Goal: Task Accomplishment & Management: Manage account settings

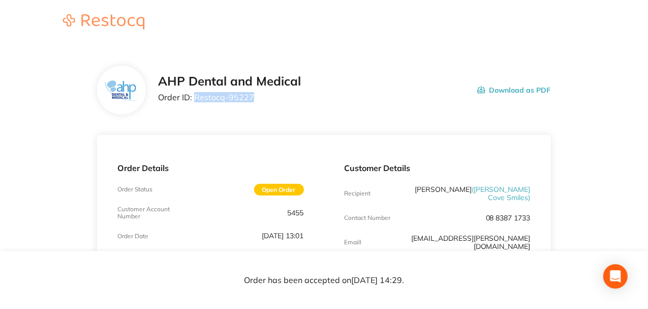
drag, startPoint x: 257, startPoint y: 96, endPoint x: 194, endPoint y: 99, distance: 63.1
click at [194, 99] on p "Order ID: Restocq- 95227" at bounding box center [229, 97] width 143 height 9
copy p "Restocq- 95227"
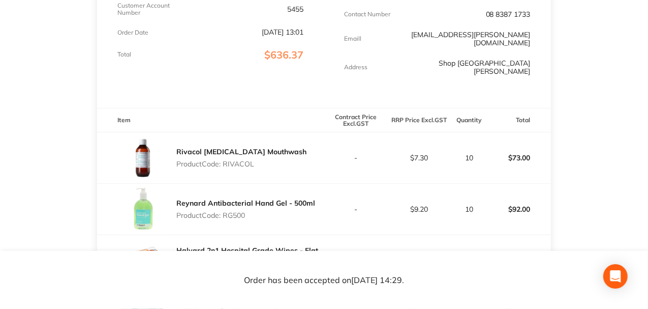
scroll to position [68, 0]
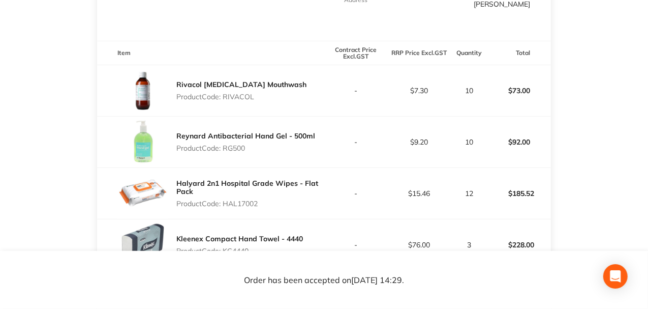
scroll to position [271, 0]
drag, startPoint x: 224, startPoint y: 191, endPoint x: 261, endPoint y: 186, distance: 38.0
click at [263, 199] on p "Product Code: HAL17002" at bounding box center [249, 203] width 147 height 8
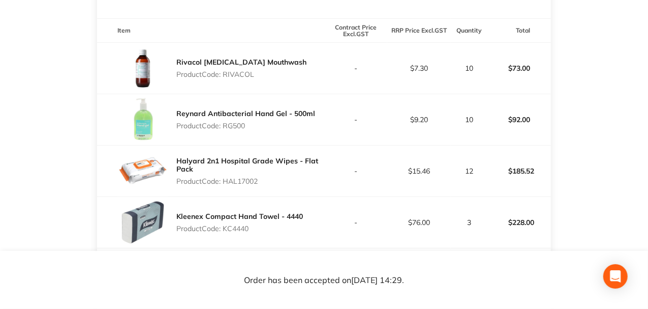
scroll to position [305, 0]
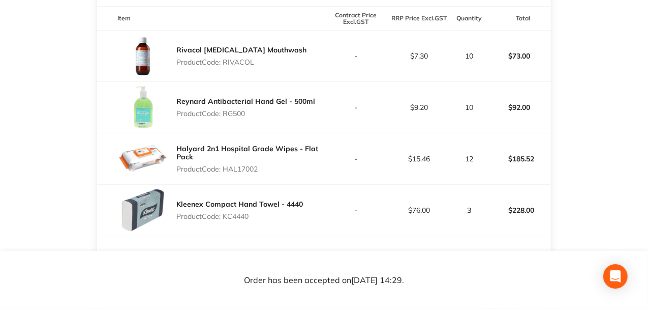
drag, startPoint x: 224, startPoint y: 200, endPoint x: 263, endPoint y: 199, distance: 39.7
click at [263, 212] on p "Product Code: KC4440" at bounding box center [239, 216] width 127 height 8
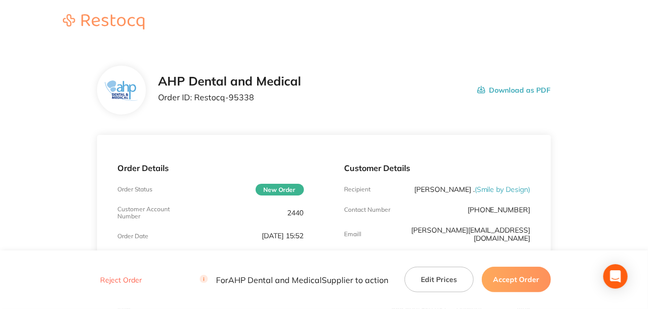
click at [380, 99] on div "AHP Dental and Medical Order ID: Restocq- 95338 Download as PDF" at bounding box center [354, 90] width 393 height 32
drag, startPoint x: 306, startPoint y: 212, endPoint x: 287, endPoint y: 212, distance: 18.3
click at [287, 212] on div "Order Details Order Status New Order Customer Account Number 2440 Order Date [D…" at bounding box center [210, 215] width 227 height 161
copy p "2440"
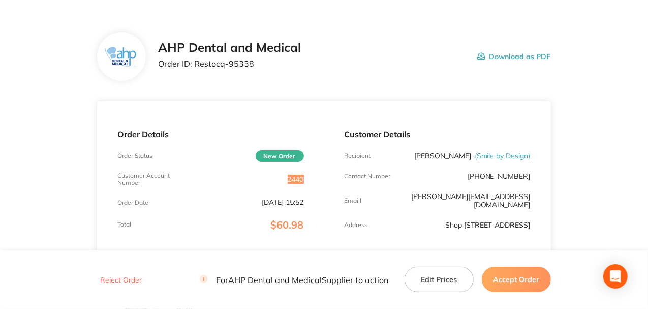
scroll to position [34, 0]
drag, startPoint x: 255, startPoint y: 65, endPoint x: 191, endPoint y: 72, distance: 64.4
click at [191, 64] on p "Order ID: Restocq- 95338" at bounding box center [229, 63] width 143 height 9
copy p "Restocq- 95338"
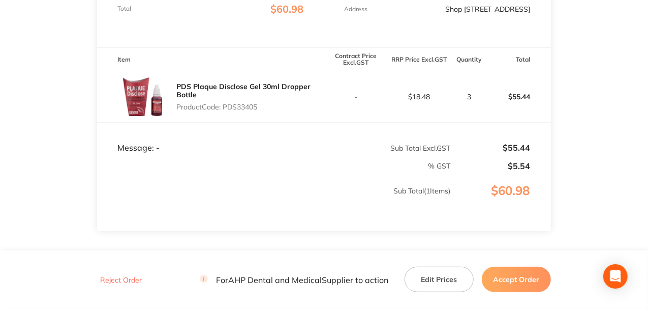
scroll to position [271, 0]
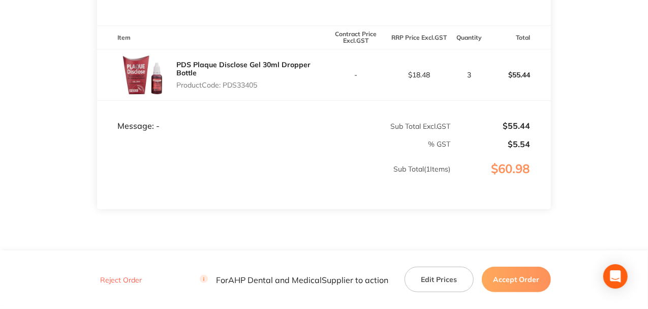
click at [520, 280] on button "Accept Order" at bounding box center [516, 278] width 69 height 25
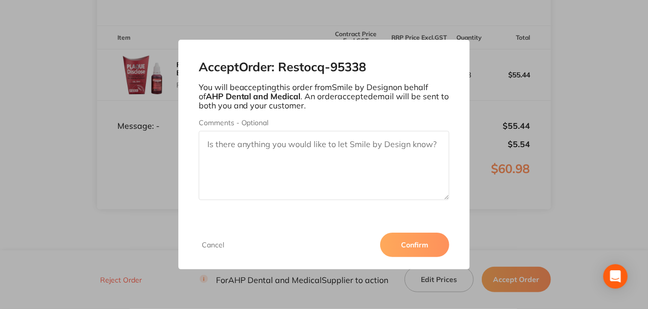
click at [401, 240] on button "Confirm" at bounding box center [414, 244] width 69 height 24
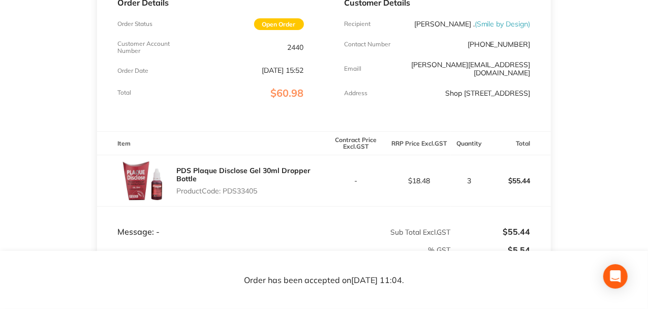
scroll to position [68, 0]
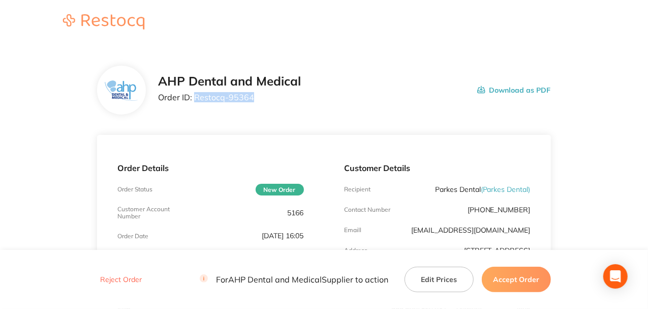
drag, startPoint x: 252, startPoint y: 101, endPoint x: 194, endPoint y: 98, distance: 58.1
click at [194, 98] on p "Order ID: Restocq- 95364" at bounding box center [229, 97] width 143 height 9
copy p "Restocq- 95364"
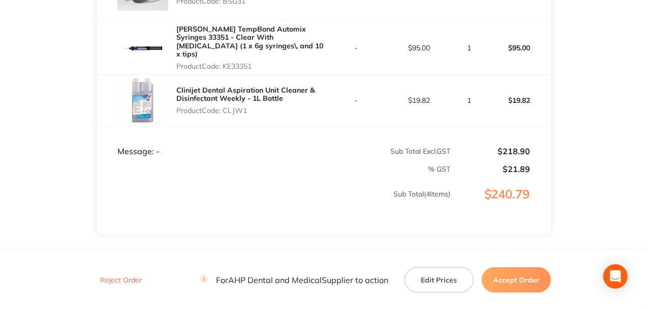
scroll to position [407, 0]
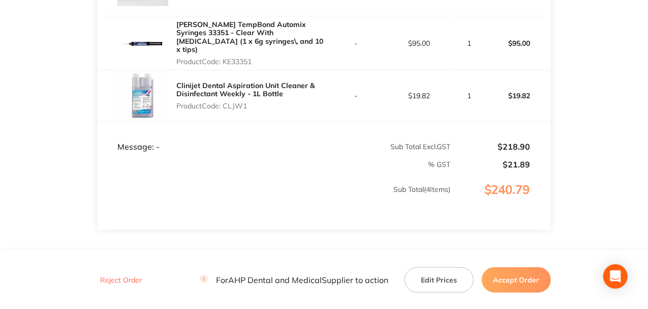
click at [527, 274] on button "Accept Order" at bounding box center [516, 278] width 69 height 25
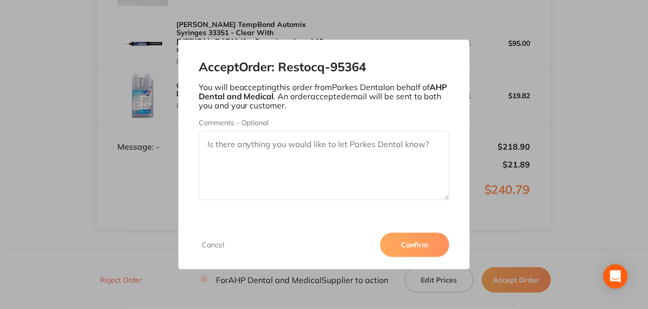
click at [411, 239] on button "Confirm" at bounding box center [414, 244] width 69 height 24
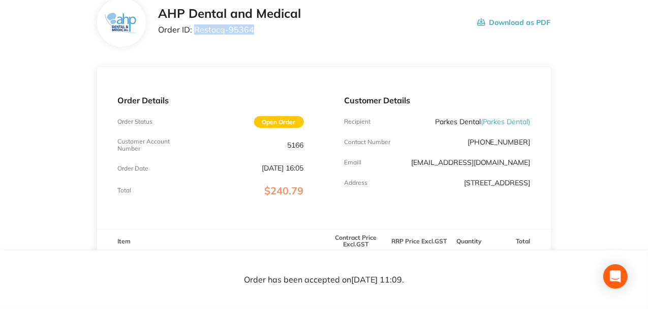
scroll to position [102, 0]
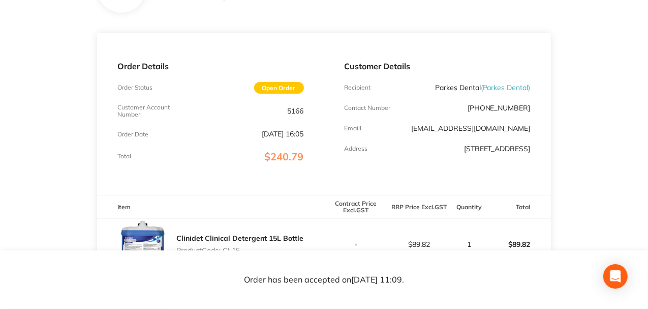
click at [267, 70] on p "Order Details" at bounding box center [210, 66] width 186 height 9
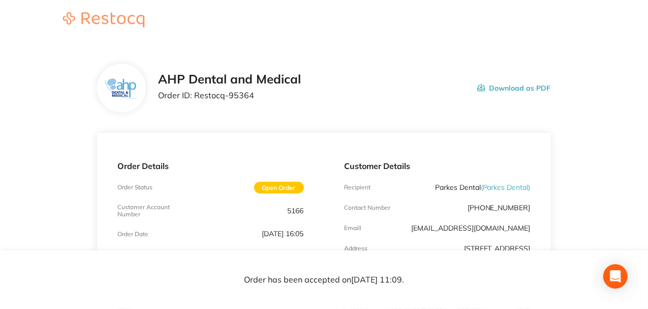
scroll to position [0, 0]
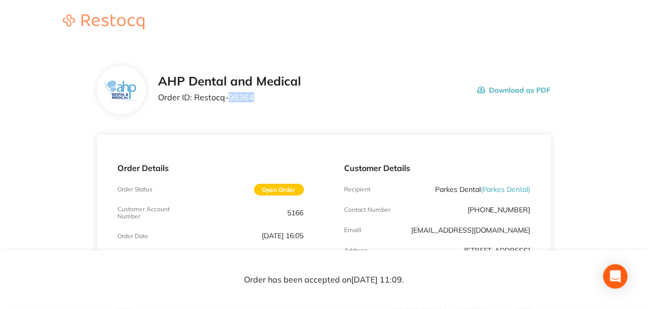
drag, startPoint x: 226, startPoint y: 96, endPoint x: 276, endPoint y: 101, distance: 50.1
click at [276, 101] on p "Order ID: Restocq- 95364" at bounding box center [229, 97] width 143 height 9
click at [412, 110] on div "AHP Dental and Medical Order ID: Restocq- 95364 Download as PDF" at bounding box center [324, 90] width 454 height 49
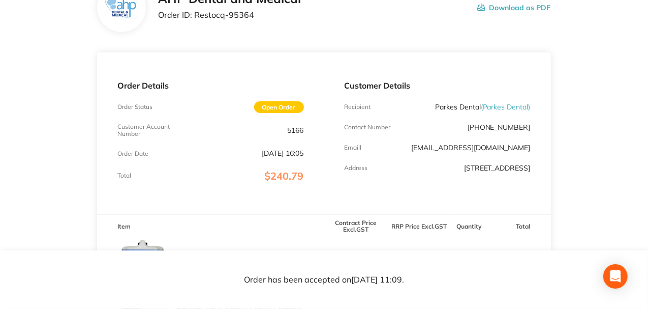
scroll to position [68, 0]
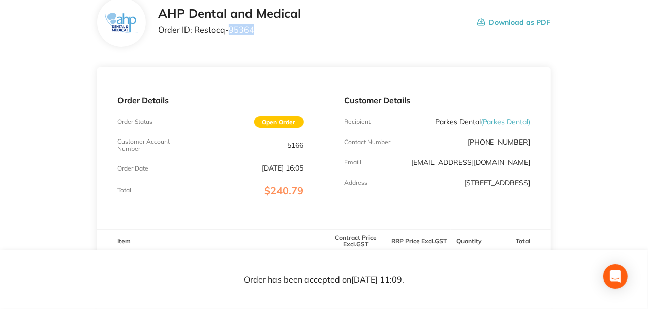
drag, startPoint x: 226, startPoint y: 29, endPoint x: 258, endPoint y: 29, distance: 32.0
click at [258, 29] on p "Order ID: Restocq- 95364" at bounding box center [229, 29] width 143 height 9
click at [257, 29] on p "Order ID: Restocq- 95364" at bounding box center [229, 29] width 143 height 9
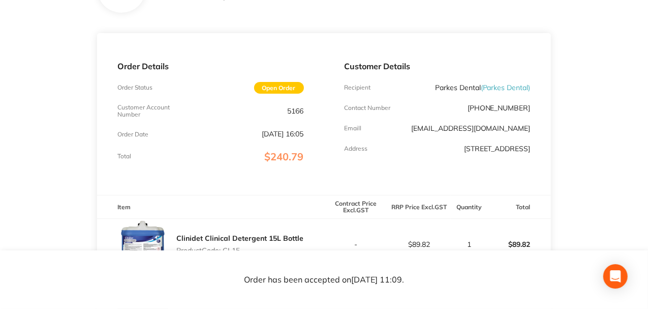
scroll to position [135, 0]
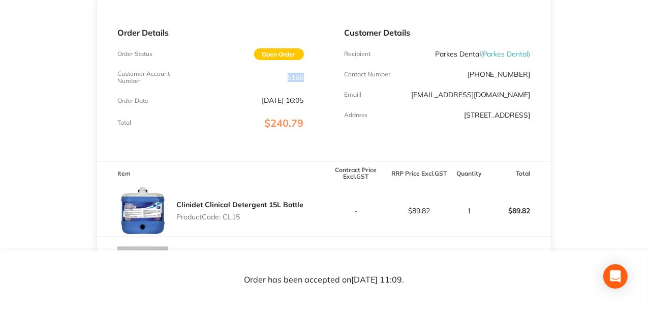
drag, startPoint x: 284, startPoint y: 73, endPoint x: 310, endPoint y: 75, distance: 26.1
click at [310, 75] on div "Order Details Order Status Open Order Customer Account Number 5166 Order Date […" at bounding box center [210, 79] width 227 height 161
click at [313, 89] on div "Order Details Order Status Open Order Customer Account Number 5166 Order Date […" at bounding box center [210, 79] width 227 height 161
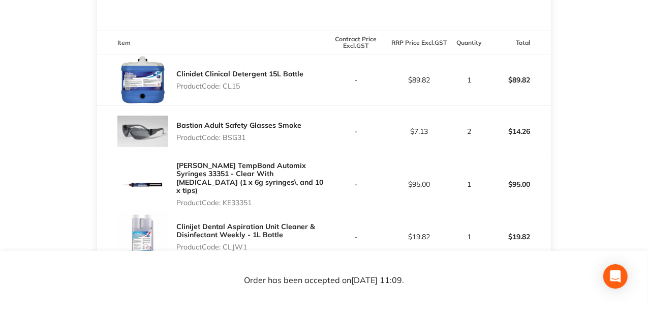
scroll to position [271, 0]
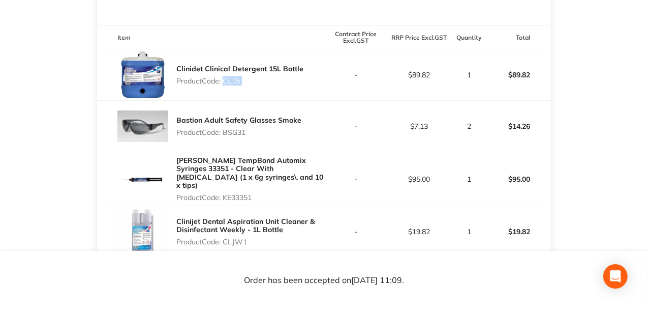
drag, startPoint x: 223, startPoint y: 80, endPoint x: 345, endPoint y: 86, distance: 122.2
click at [345, 86] on tr "Clinidet Clinical Detergent 15L Bottle Product Code: CL15 - $89.82 1 $89.82" at bounding box center [324, 74] width 454 height 51
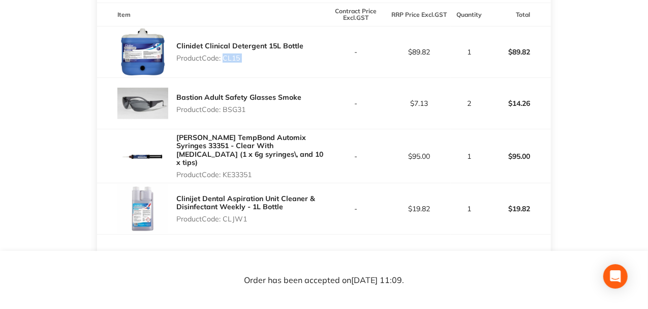
scroll to position [305, 0]
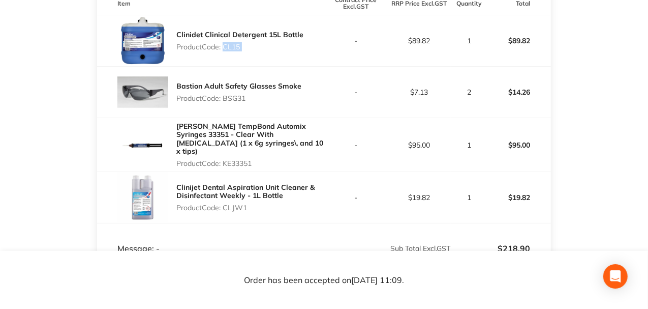
drag, startPoint x: 247, startPoint y: 100, endPoint x: 226, endPoint y: 101, distance: 20.4
click at [226, 101] on p "Product Code: BSG31" at bounding box center [238, 98] width 125 height 8
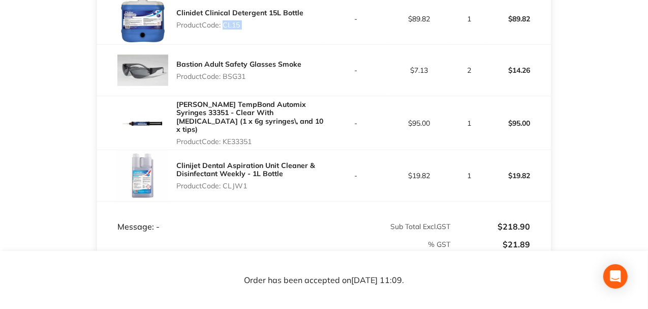
scroll to position [339, 0]
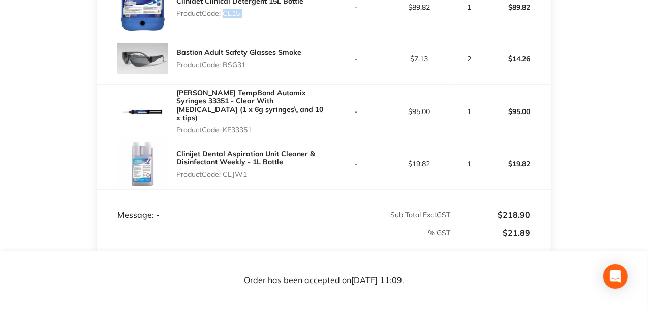
drag, startPoint x: 265, startPoint y: 124, endPoint x: 226, endPoint y: 125, distance: 39.7
click at [226, 126] on p "Product Code: KE33351" at bounding box center [249, 130] width 147 height 8
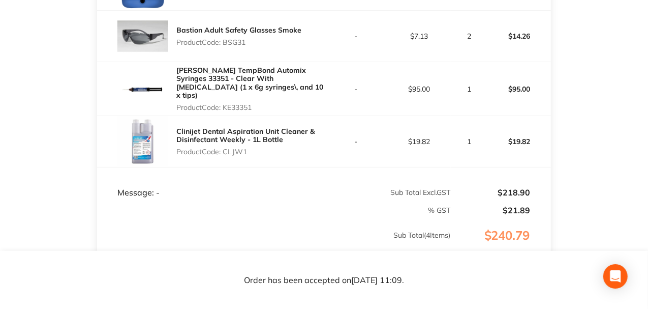
scroll to position [373, 0]
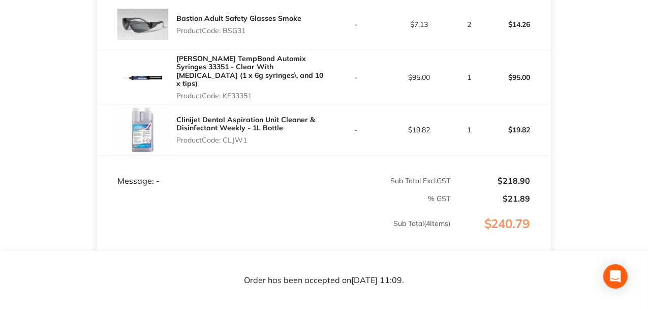
drag, startPoint x: 260, startPoint y: 145, endPoint x: 282, endPoint y: 111, distance: 40.5
click at [195, 123] on div "Clinijet Dental Aspiration Unit Cleaner & Disinfectant Weekly - 1L Bottle Produ…" at bounding box center [210, 129] width 227 height 51
click at [252, 175] on td "Message: -" at bounding box center [210, 170] width 227 height 31
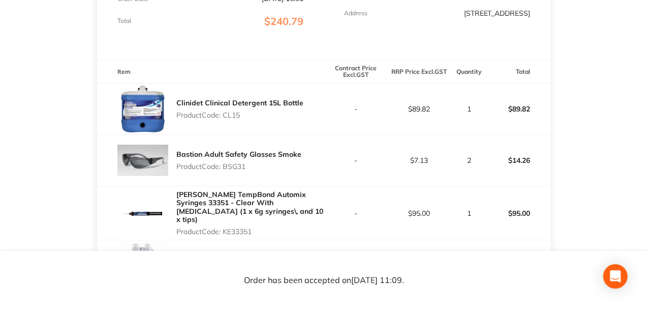
scroll to position [271, 0]
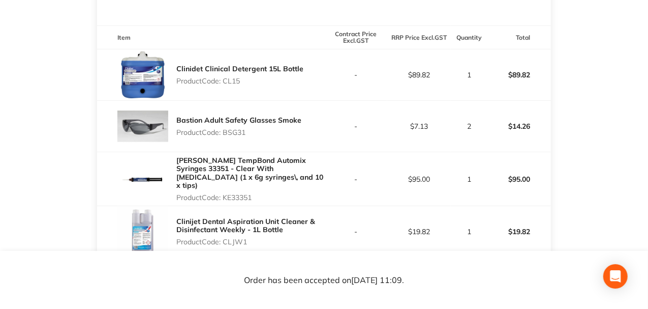
drag, startPoint x: 229, startPoint y: 79, endPoint x: 252, endPoint y: 79, distance: 23.4
click at [252, 79] on p "Product Code: CL15" at bounding box center [239, 81] width 127 height 8
click at [260, 88] on div "Clinidet Clinical Detergent 15L Bottle Product Code: CL15" at bounding box center [239, 74] width 127 height 28
drag, startPoint x: 223, startPoint y: 78, endPoint x: 249, endPoint y: 79, distance: 26.5
click at [249, 79] on p "Product Code: CL15" at bounding box center [239, 81] width 127 height 8
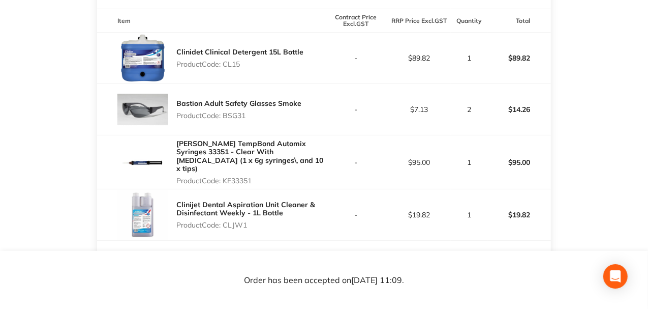
scroll to position [305, 0]
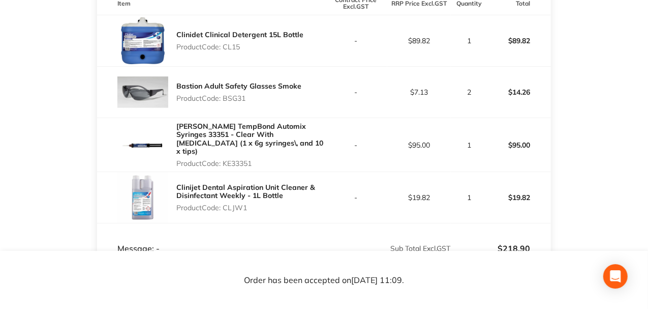
drag, startPoint x: 224, startPoint y: 99, endPoint x: 255, endPoint y: 101, distance: 31.0
click at [255, 101] on p "Product Code: BSG31" at bounding box center [238, 98] width 125 height 8
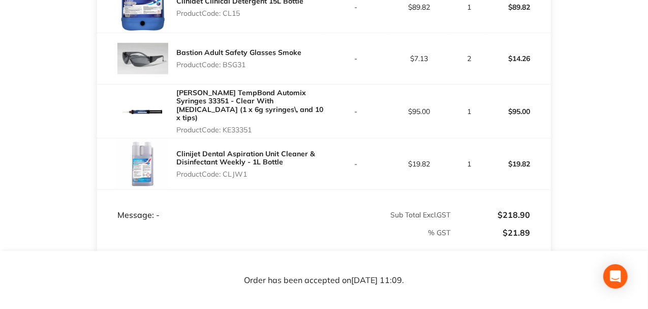
drag, startPoint x: 226, startPoint y: 124, endPoint x: 268, endPoint y: 123, distance: 42.7
click at [268, 126] on p "Product Code: KE33351" at bounding box center [249, 130] width 147 height 8
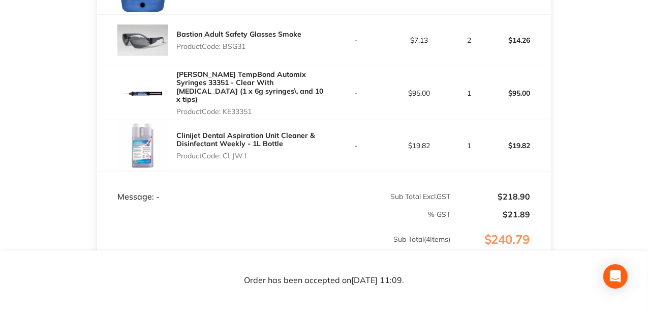
scroll to position [373, 0]
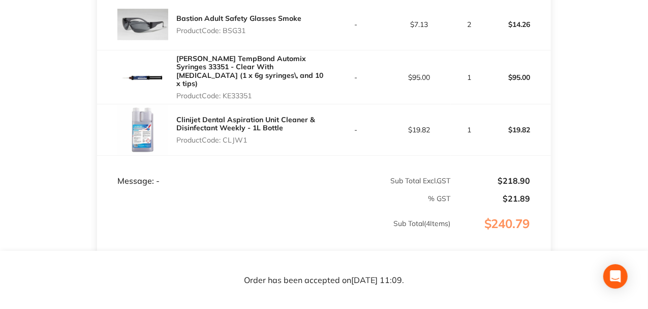
drag, startPoint x: 224, startPoint y: 136, endPoint x: 273, endPoint y: 136, distance: 49.3
click at [273, 136] on p "Product Code: CLJW1" at bounding box center [249, 140] width 147 height 8
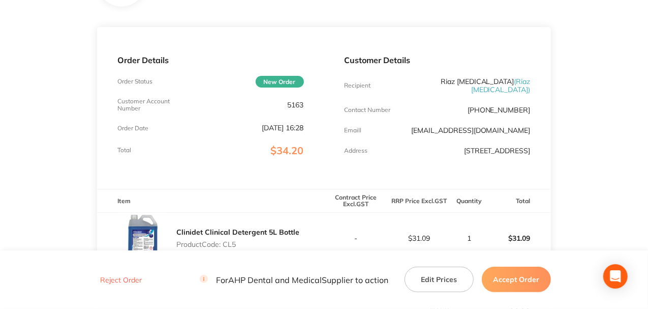
scroll to position [6, 0]
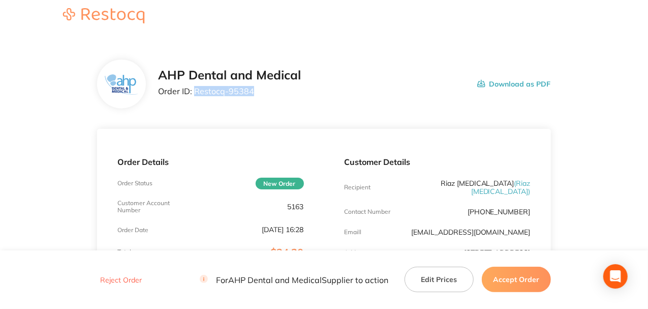
drag, startPoint x: 258, startPoint y: 94, endPoint x: 193, endPoint y: 89, distance: 64.7
click at [193, 89] on p "Order ID: Restocq- 95384" at bounding box center [229, 90] width 143 height 9
copy p "Restocq- 95384"
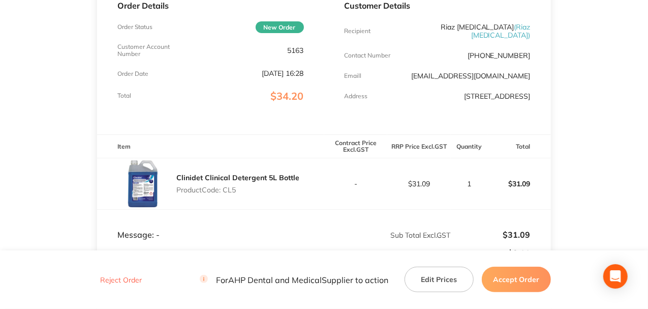
scroll to position [243, 0]
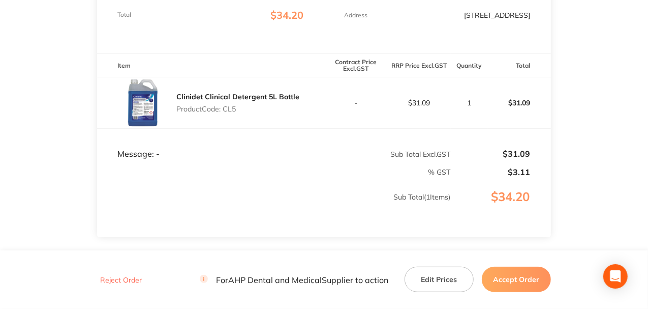
click at [529, 277] on button "Accept Order" at bounding box center [516, 278] width 69 height 25
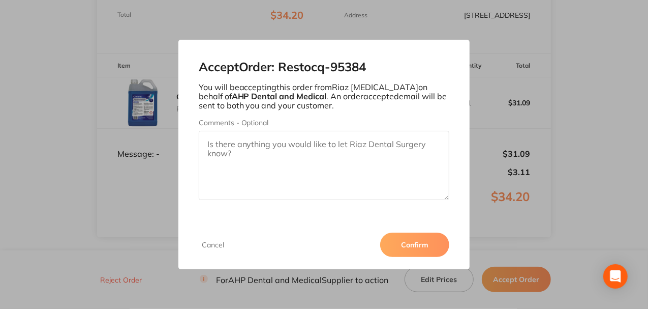
click at [413, 240] on button "Confirm" at bounding box center [414, 244] width 69 height 24
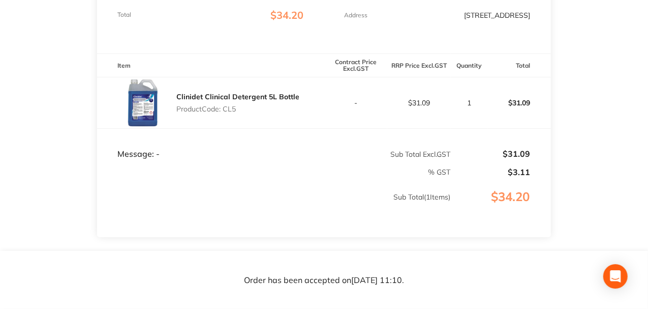
click at [606, 202] on main "AHP Dental and Medical Order ID: Restocq- 95384 Download as PDF Order Details O…" at bounding box center [324, 59] width 648 height 515
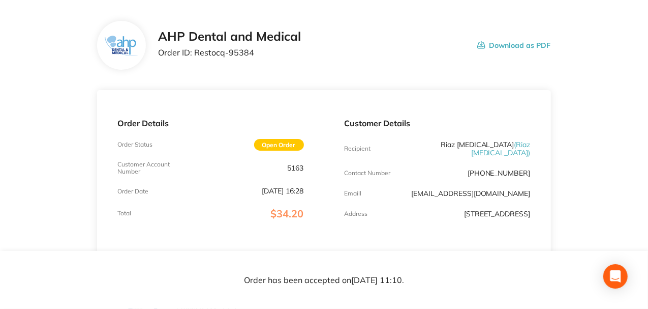
scroll to position [6, 0]
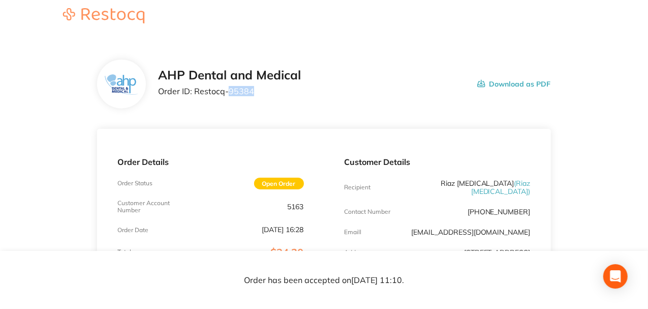
drag, startPoint x: 227, startPoint y: 93, endPoint x: 271, endPoint y: 93, distance: 44.2
click at [271, 93] on p "Order ID: Restocq- 95384" at bounding box center [229, 90] width 143 height 9
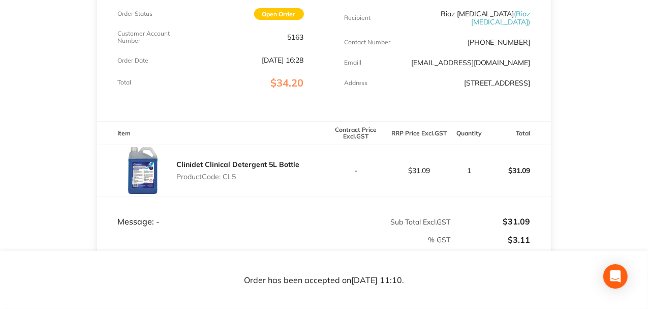
scroll to position [209, 0]
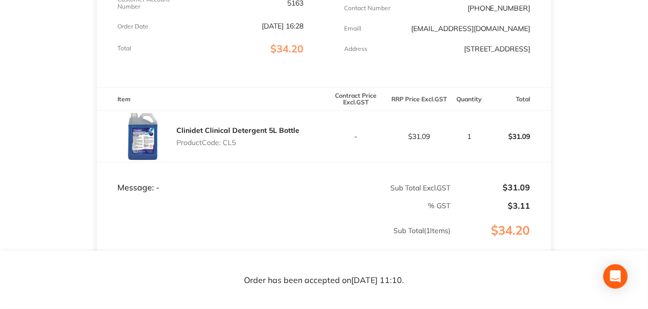
drag, startPoint x: 223, startPoint y: 141, endPoint x: 272, endPoint y: 149, distance: 49.9
click at [272, 149] on div "Clinidet Clinical Detergent 5L Bottle Product Code: CL5" at bounding box center [237, 136] width 123 height 28
click at [291, 148] on div "Clinidet Clinical Detergent 5L Bottle Product Code: CL5" at bounding box center [237, 136] width 123 height 28
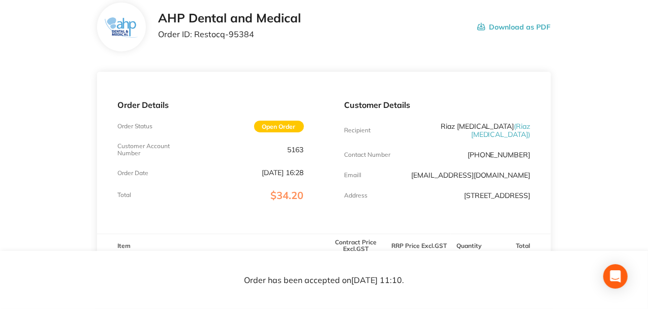
scroll to position [74, 0]
